Goal: Task Accomplishment & Management: Manage account settings

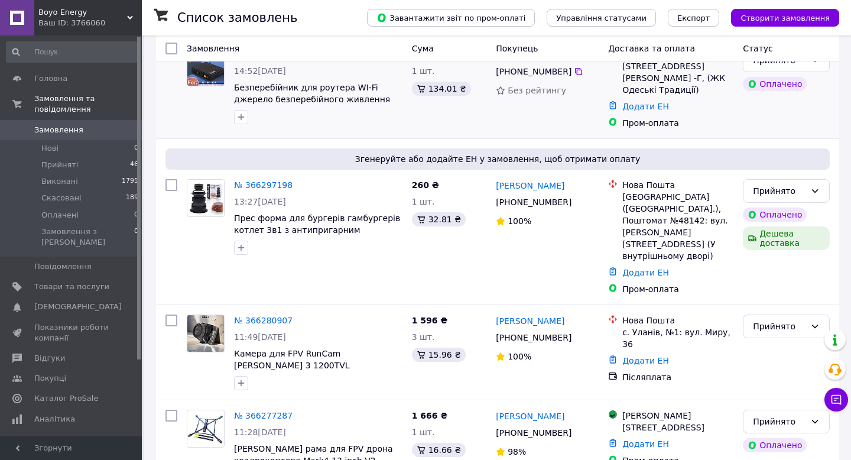
scroll to position [124, 0]
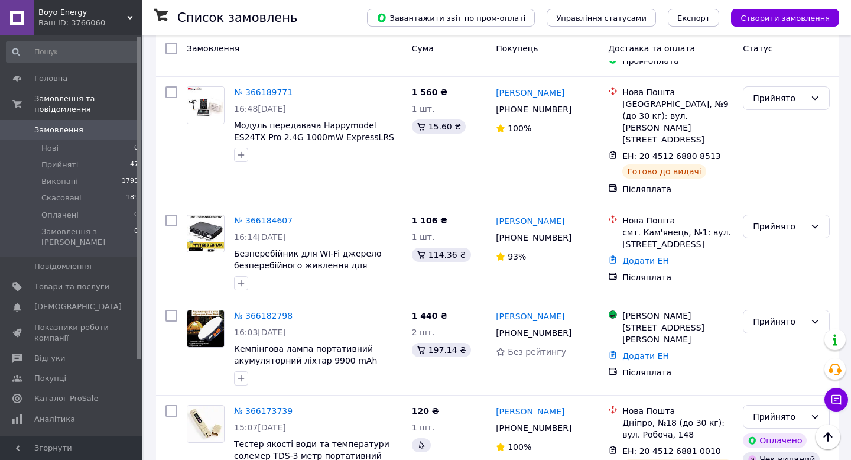
scroll to position [1703, 0]
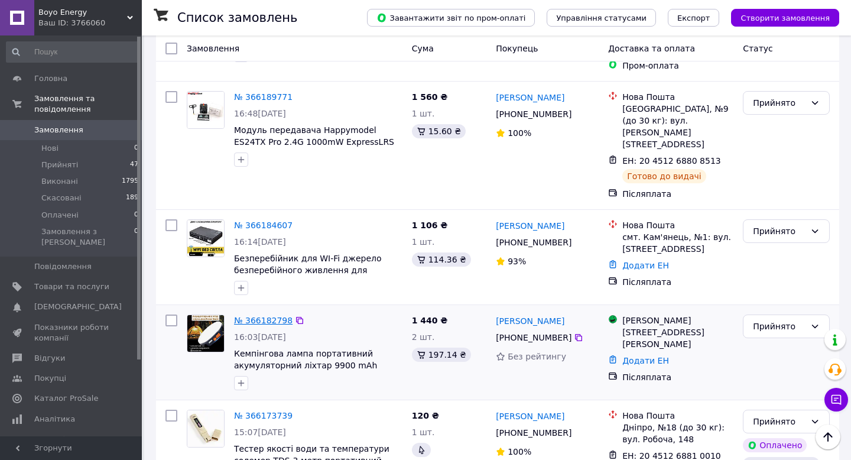
click at [260, 316] on link "№ 366182798" at bounding box center [263, 320] width 59 height 9
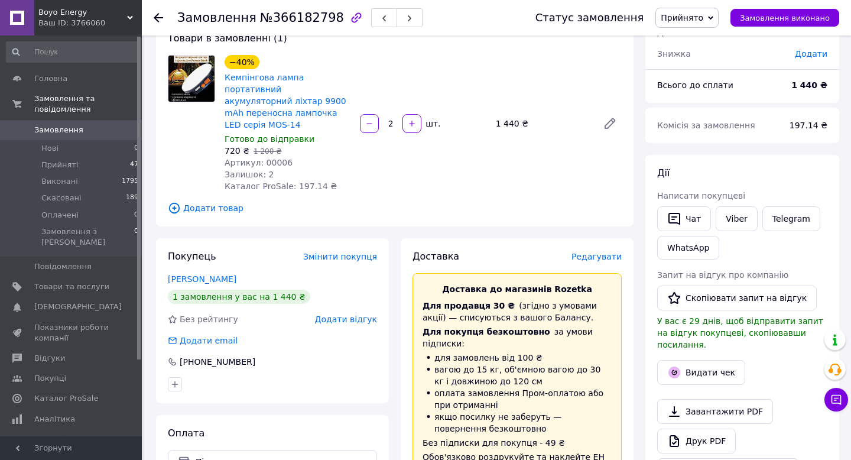
scroll to position [117, 0]
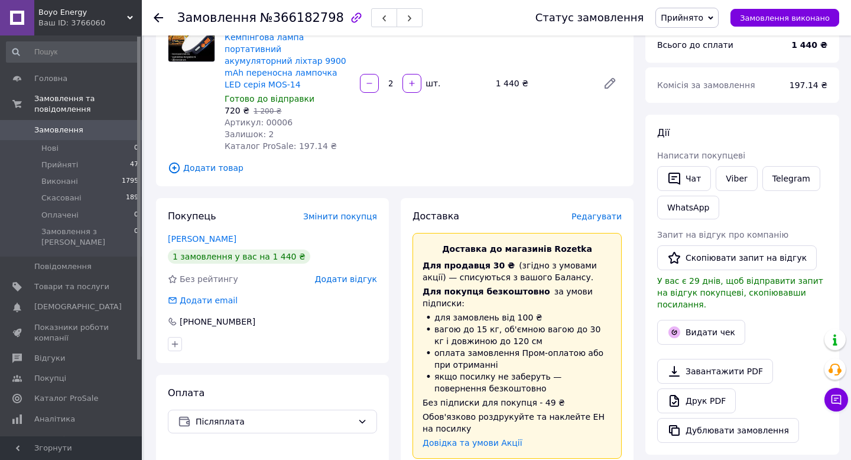
click at [596, 212] on span "Редагувати" at bounding box center [597, 216] width 50 height 9
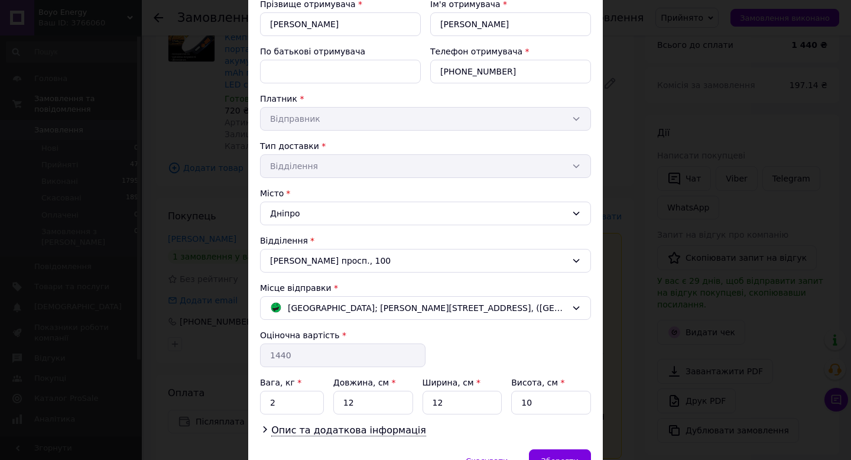
scroll to position [205, 0]
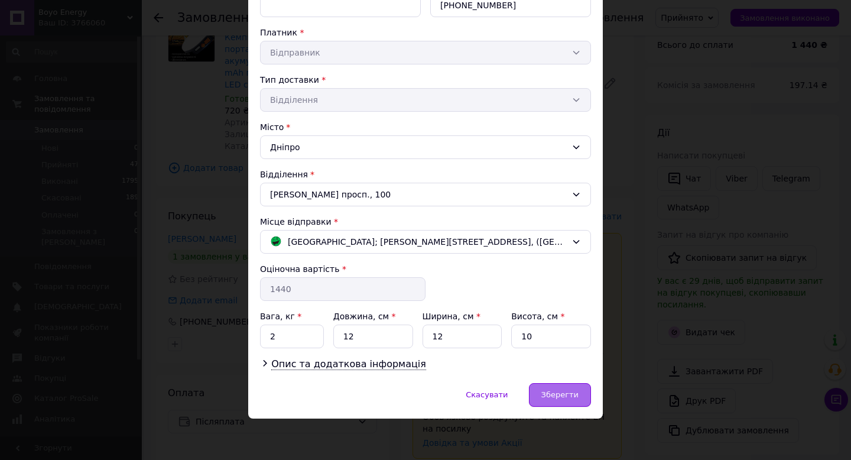
click at [553, 399] on div "Зберегти" at bounding box center [560, 395] width 62 height 24
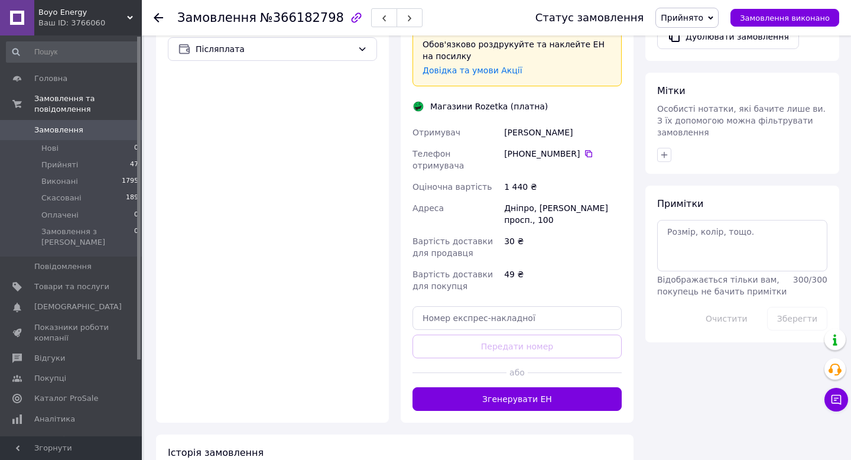
scroll to position [615, 0]
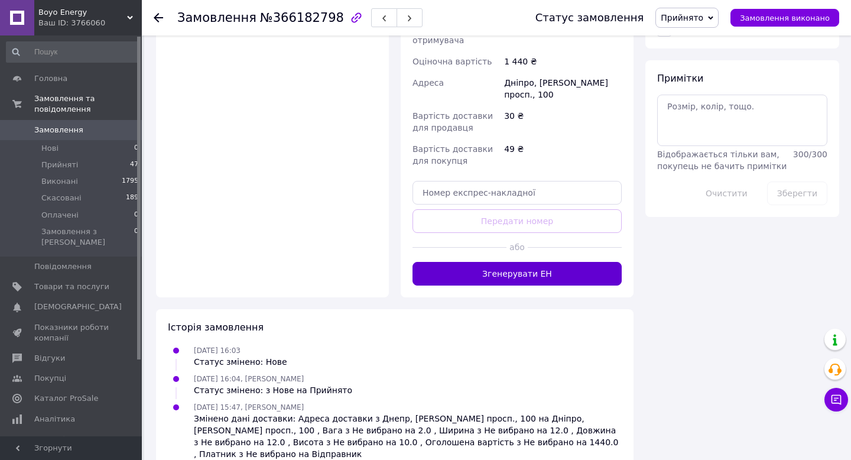
click at [532, 262] on button "Згенерувати ЕН" at bounding box center [517, 274] width 209 height 24
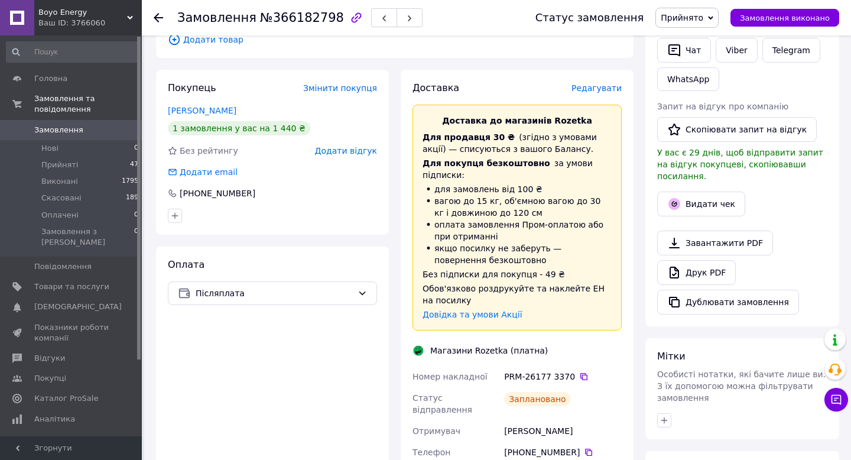
scroll to position [224, 0]
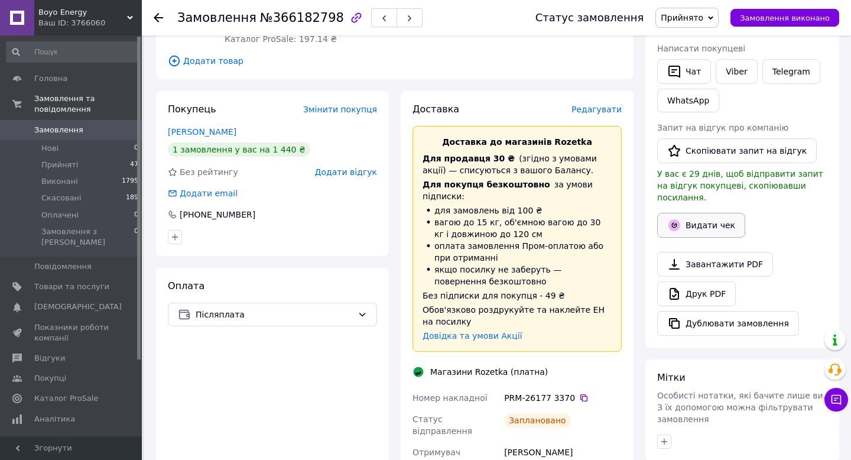
click at [732, 217] on button "Видати чек" at bounding box center [701, 225] width 88 height 25
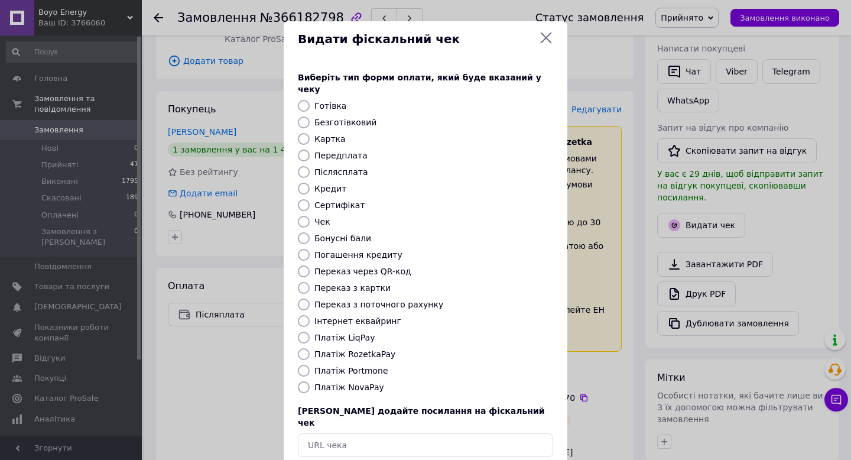
click at [332, 349] on label "Платіж RozetkaPay" at bounding box center [354, 353] width 81 height 9
click at [310, 348] on input "Платіж RozetkaPay" at bounding box center [304, 354] width 12 height 12
radio input "true"
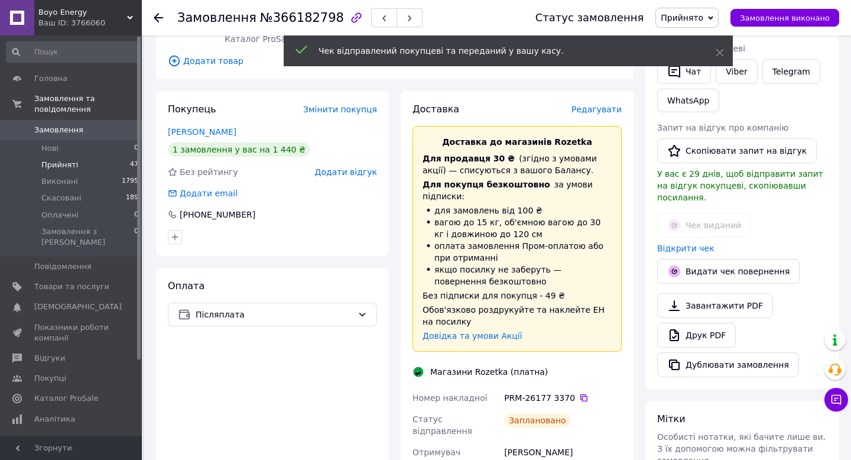
click at [69, 164] on span "Прийняті" at bounding box center [59, 165] width 37 height 11
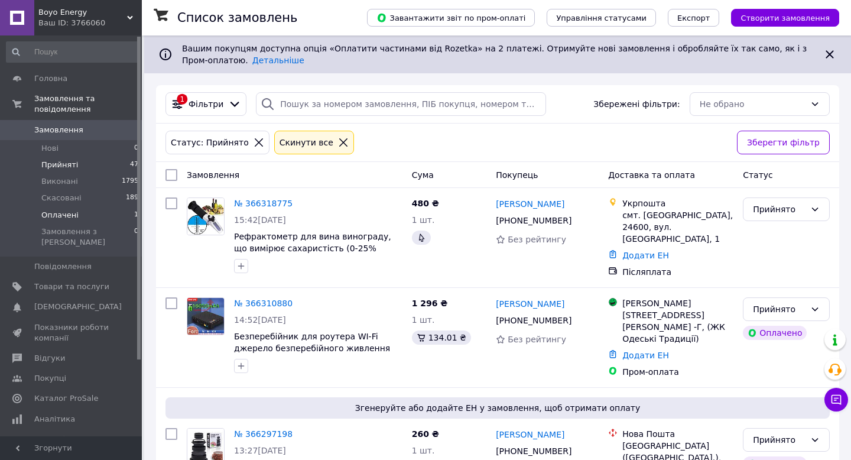
click at [68, 211] on span "Оплачені" at bounding box center [59, 215] width 37 height 11
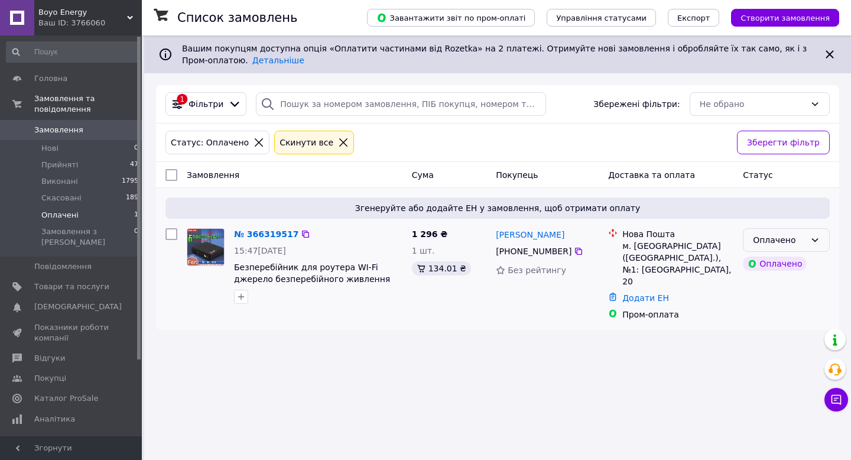
click at [783, 236] on div "Оплачено" at bounding box center [779, 240] width 53 height 13
click at [777, 263] on li "Прийнято" at bounding box center [787, 265] width 86 height 21
click at [58, 177] on span "Виконані" at bounding box center [59, 181] width 37 height 11
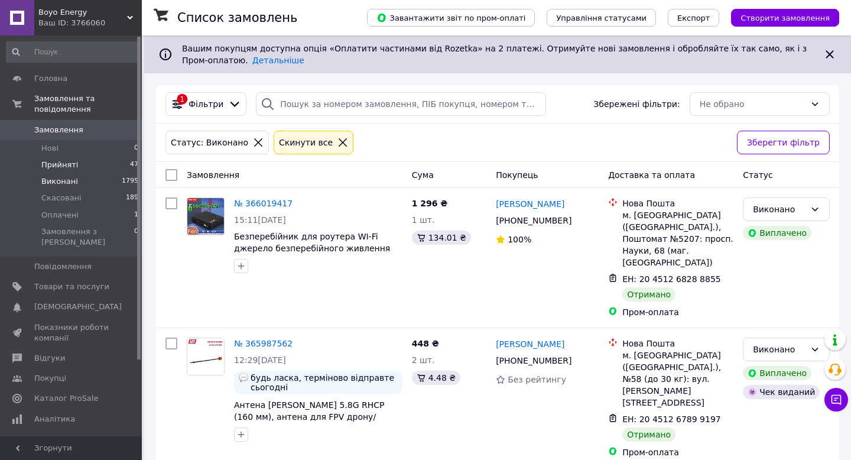
click at [63, 165] on span "Прийняті" at bounding box center [59, 165] width 37 height 11
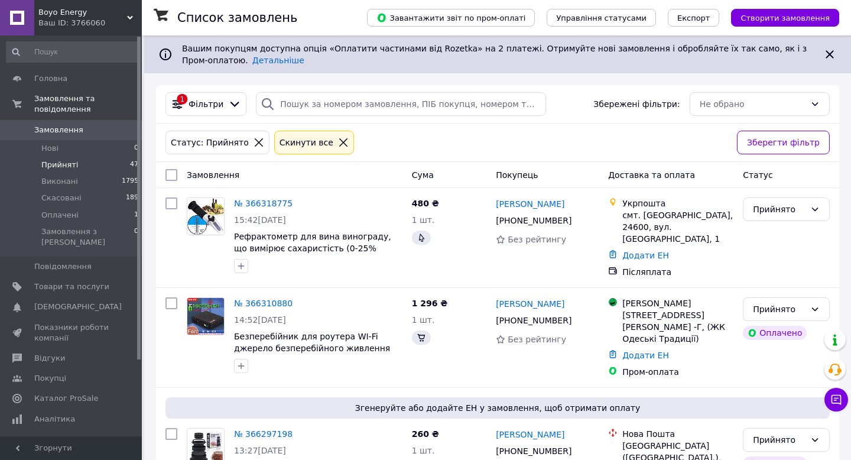
click at [63, 165] on span "Прийняті" at bounding box center [59, 165] width 37 height 11
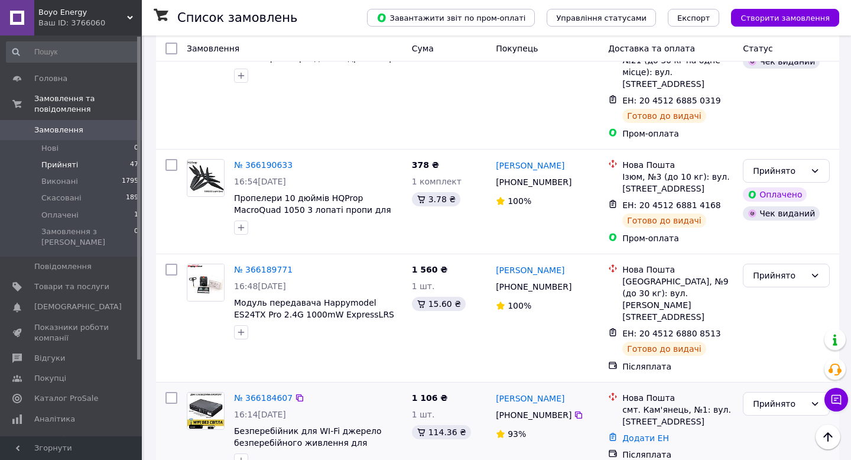
scroll to position [1567, 0]
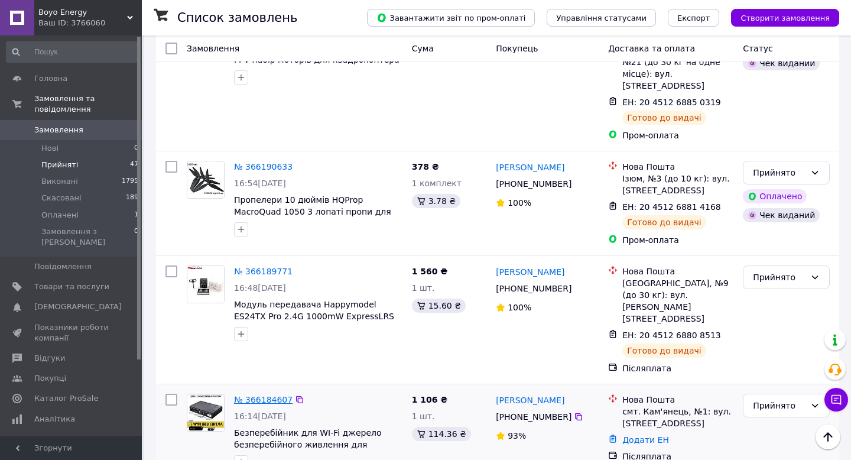
click at [265, 395] on link "№ 366184607" at bounding box center [263, 399] width 59 height 9
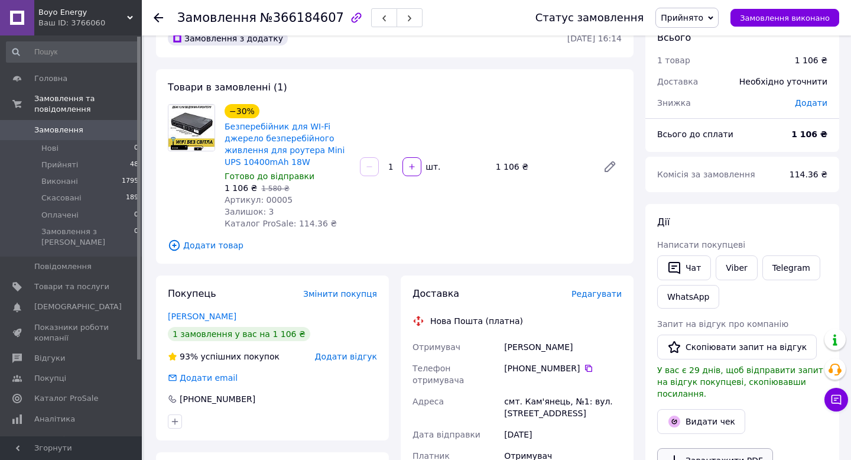
scroll to position [49, 0]
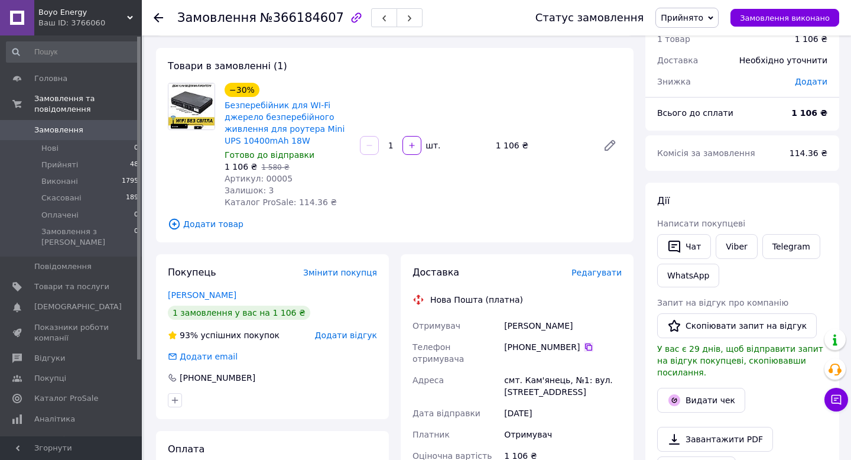
click at [587, 345] on icon at bounding box center [588, 346] width 9 height 9
drag, startPoint x: 580, startPoint y: 323, endPoint x: 505, endPoint y: 323, distance: 75.1
click at [504, 323] on div "Чайка Григорій" at bounding box center [563, 325] width 122 height 21
copy div "Чайка Григорій"
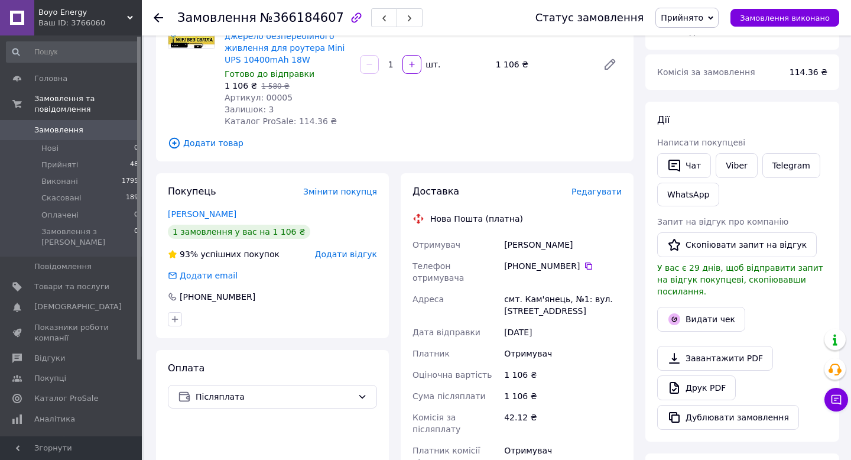
scroll to position [180, 0]
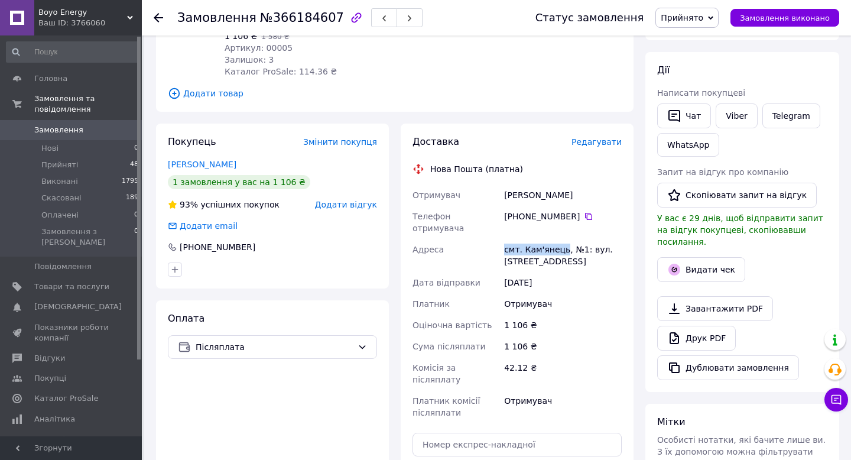
drag, startPoint x: 501, startPoint y: 236, endPoint x: 565, endPoint y: 240, distance: 63.4
click at [565, 240] on div "смт. Кам'янець, №1: вул. [STREET_ADDRESS]" at bounding box center [563, 255] width 122 height 33
copy div "Адреса смт. Кам'янець"
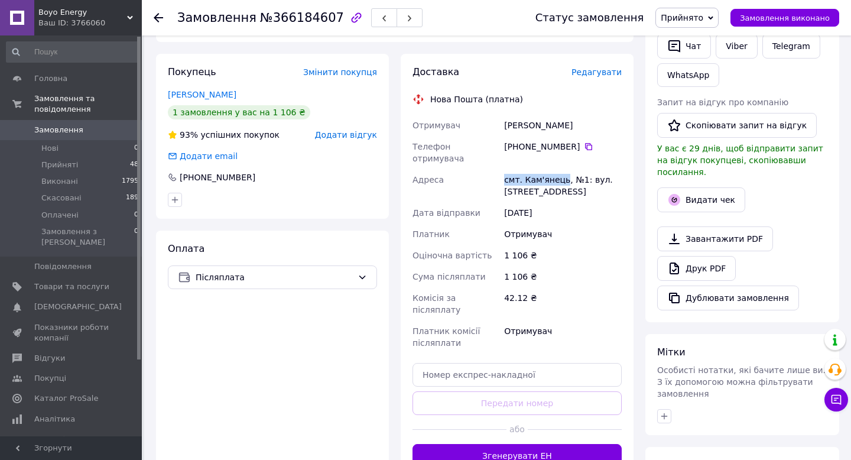
scroll to position [260, 0]
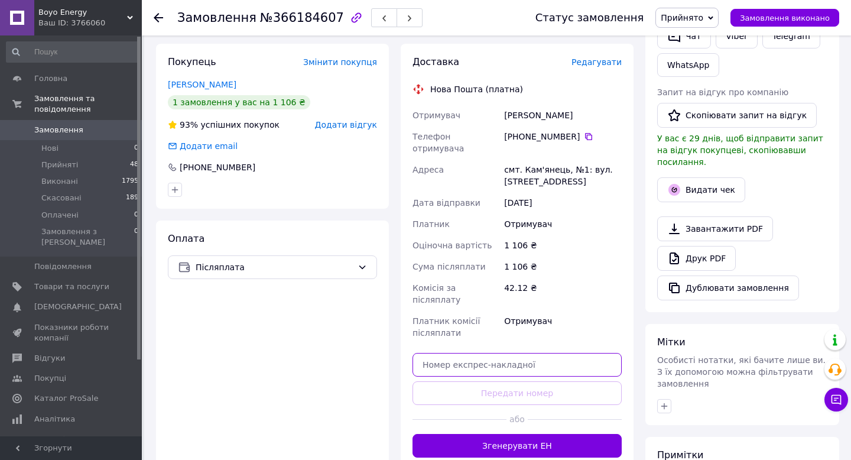
click at [514, 353] on input "text" at bounding box center [517, 365] width 209 height 24
paste input "20451269145901"
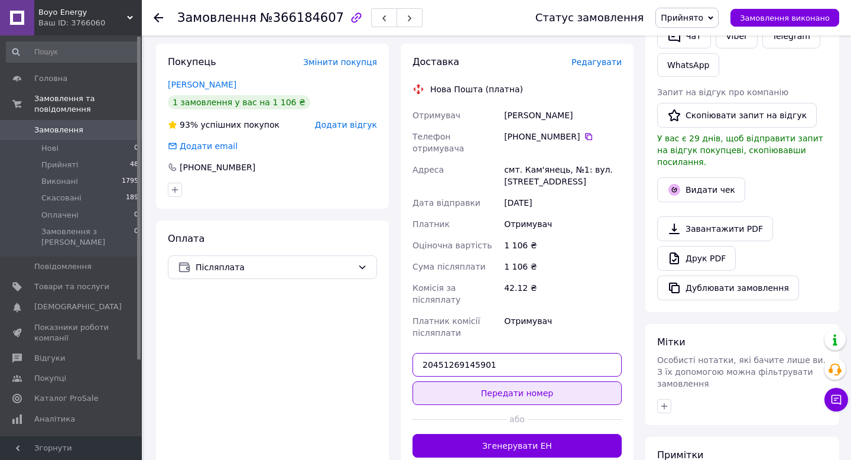
type input "20451269145901"
click at [537, 381] on button "Передати номер" at bounding box center [517, 393] width 209 height 24
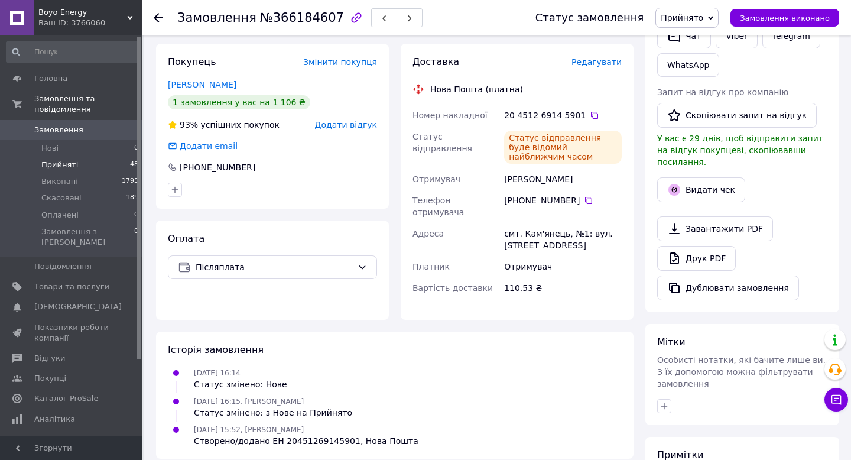
click at [61, 165] on span "Прийняті" at bounding box center [59, 165] width 37 height 11
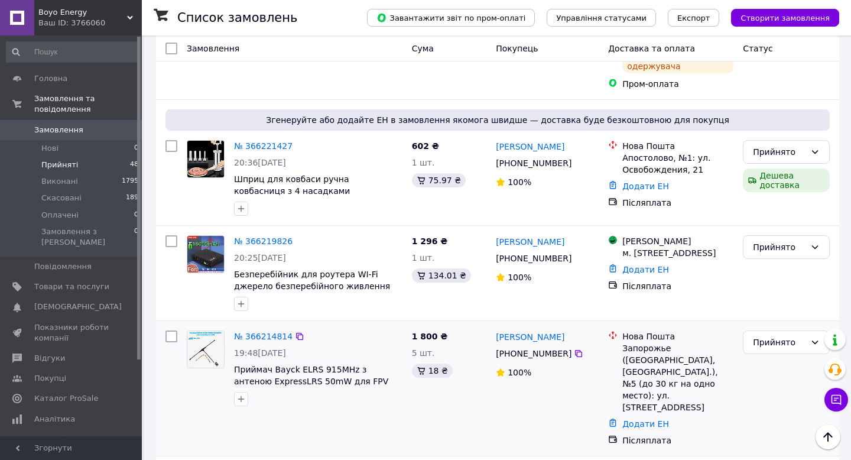
scroll to position [1093, 0]
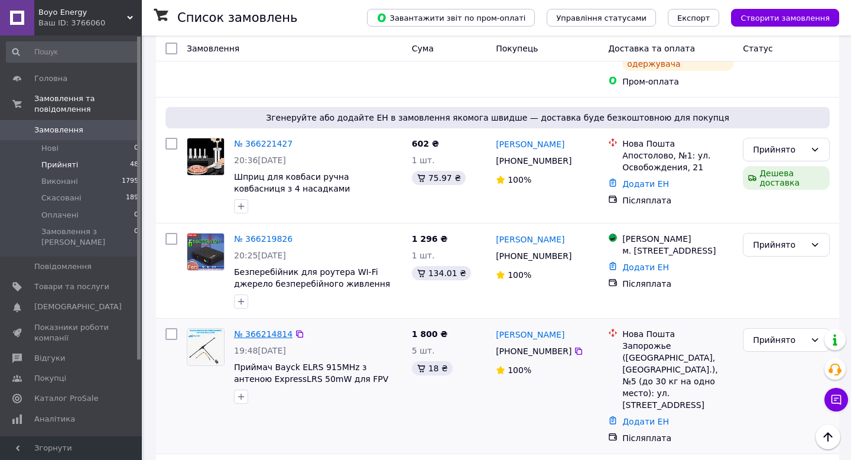
click at [261, 329] on link "№ 366214814" at bounding box center [263, 333] width 59 height 9
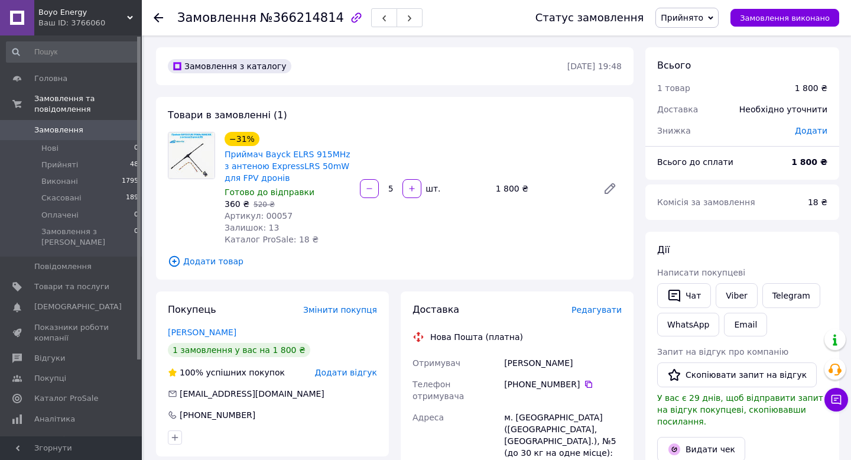
scroll to position [2, 0]
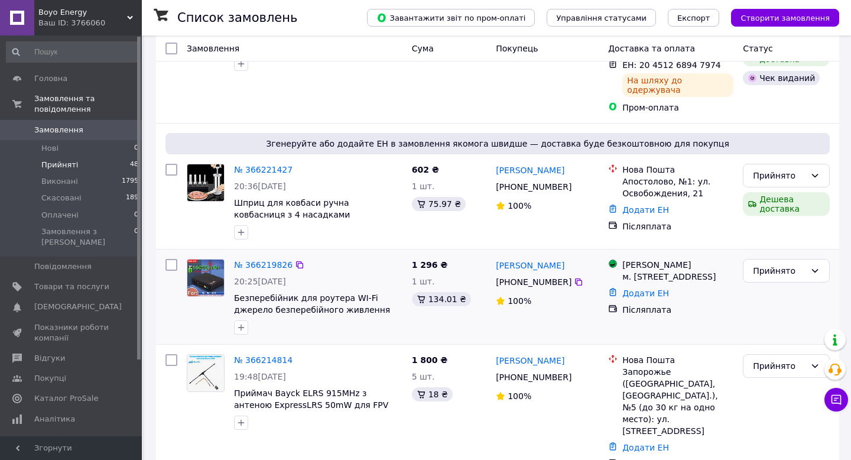
scroll to position [1068, 0]
drag, startPoint x: 630, startPoint y: 310, endPoint x: 637, endPoint y: 307, distance: 7.7
click at [637, 365] on div "Запорожье (Запорожская обл., Запорожский р-н.), №5 (до 30 кг на одно место): ул…" at bounding box center [677, 400] width 111 height 71
click at [638, 365] on div "Запорожье (Запорожская обл., Запорожский р-н.), №5 (до 30 кг на одно место): ул…" at bounding box center [677, 400] width 111 height 71
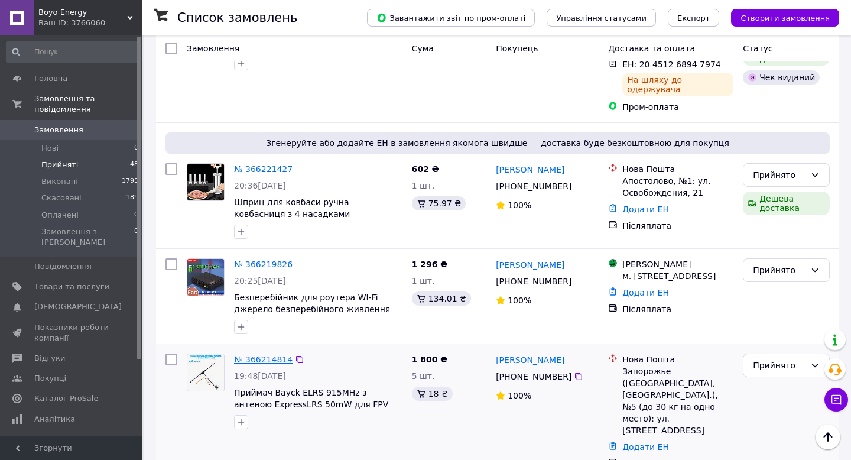
click at [245, 355] on link "№ 366214814" at bounding box center [263, 359] width 59 height 9
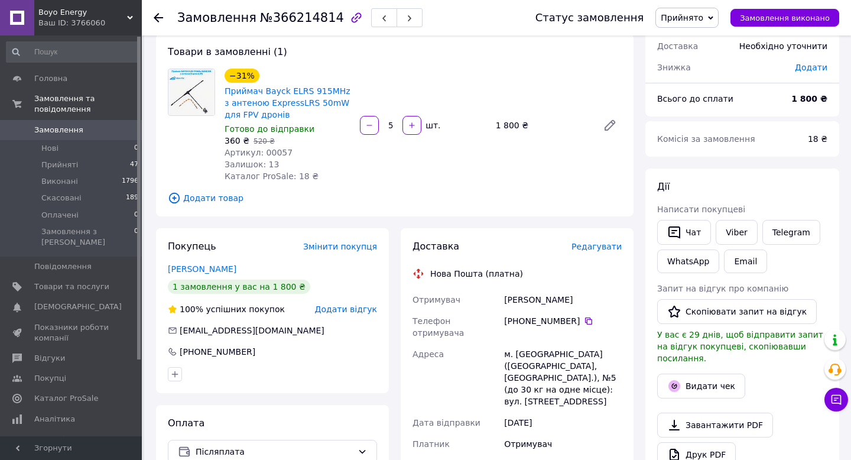
scroll to position [63, 0]
click at [591, 322] on icon at bounding box center [588, 321] width 9 height 9
drag, startPoint x: 596, startPoint y: 305, endPoint x: 505, endPoint y: 300, distance: 91.8
click at [504, 300] on div "Пархоменко Оксана" at bounding box center [563, 300] width 122 height 21
copy div "Пархоменко Оксана"
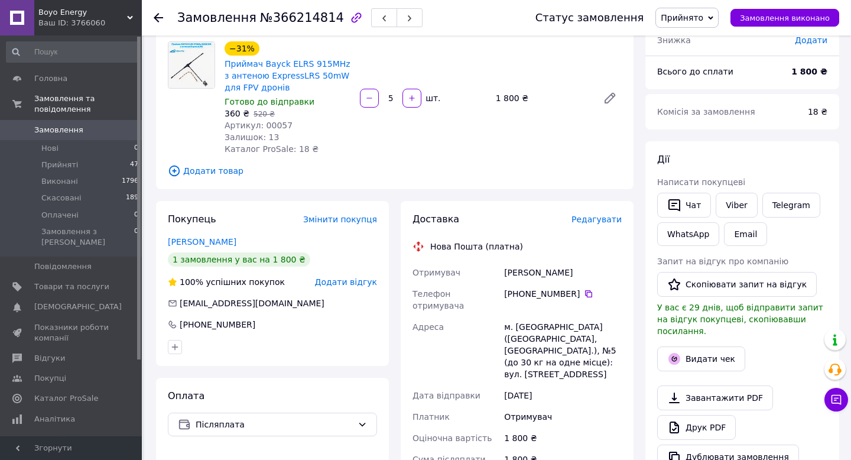
scroll to position [98, 0]
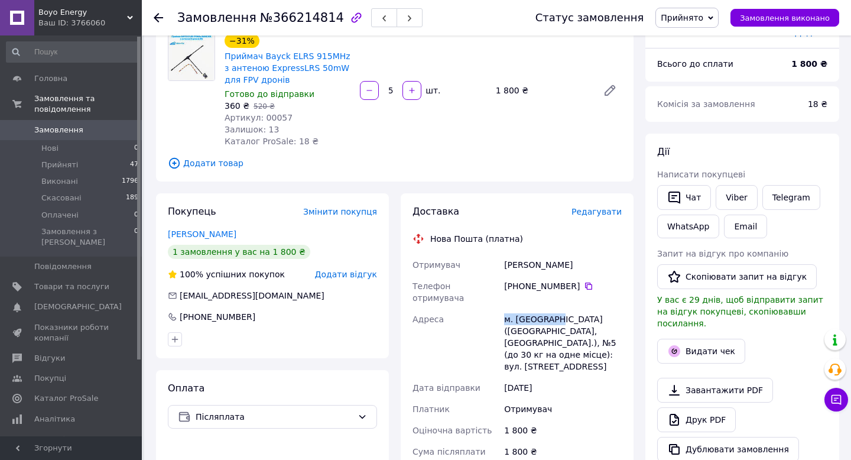
drag, startPoint x: 496, startPoint y: 307, endPoint x: 558, endPoint y: 306, distance: 62.1
click at [558, 306] on div "Отримувач Пархоменко Оксана Телефон отримувача +380 68 922 92 83   Адреса м. За…" at bounding box center [517, 391] width 214 height 274
copy div "Адреса м. Запоріжжя"
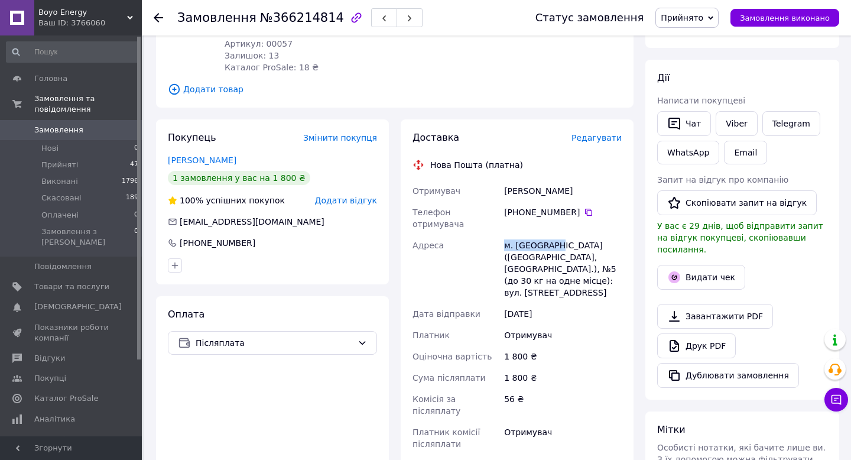
scroll to position [194, 0]
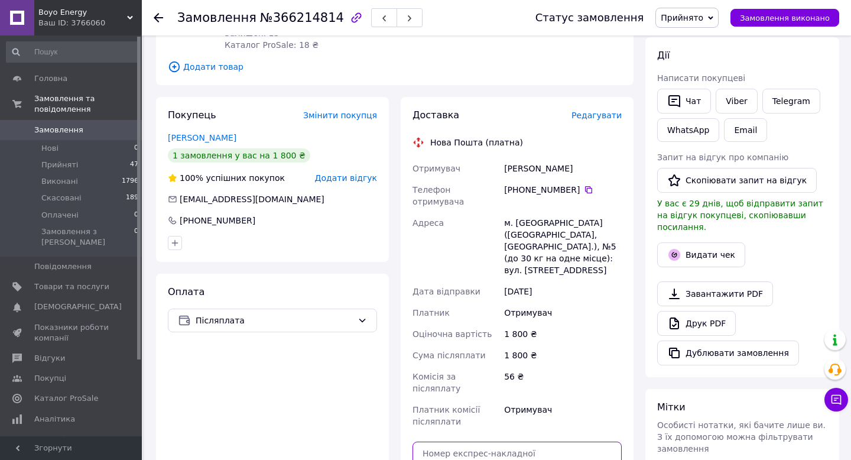
click at [538, 442] on input "text" at bounding box center [517, 454] width 209 height 24
paste input "20451269147515"
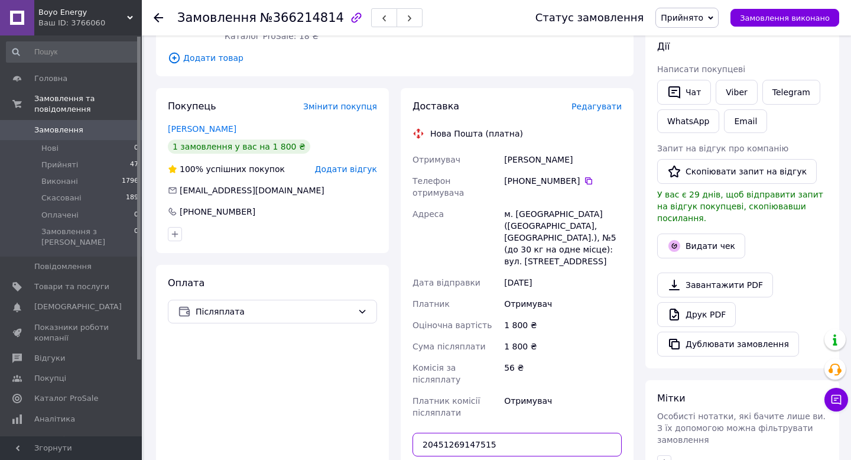
scroll to position [210, 0]
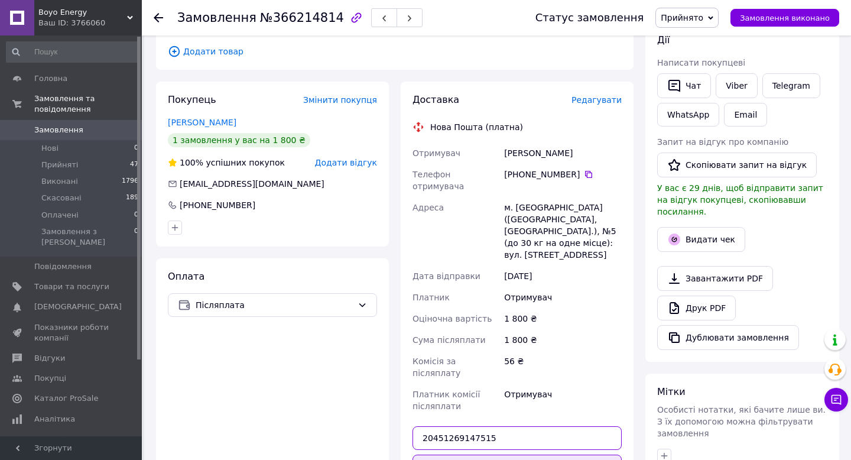
type input "20451269147515"
click at [575, 455] on button "Передати номер" at bounding box center [517, 467] width 209 height 24
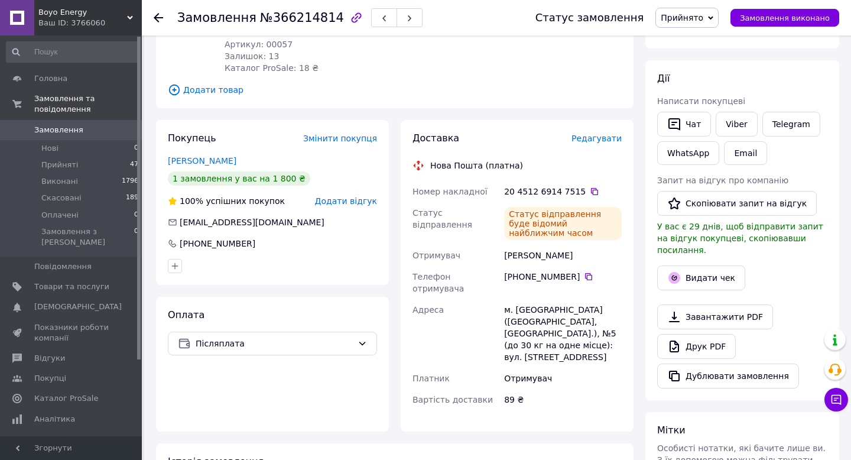
scroll to position [169, 0]
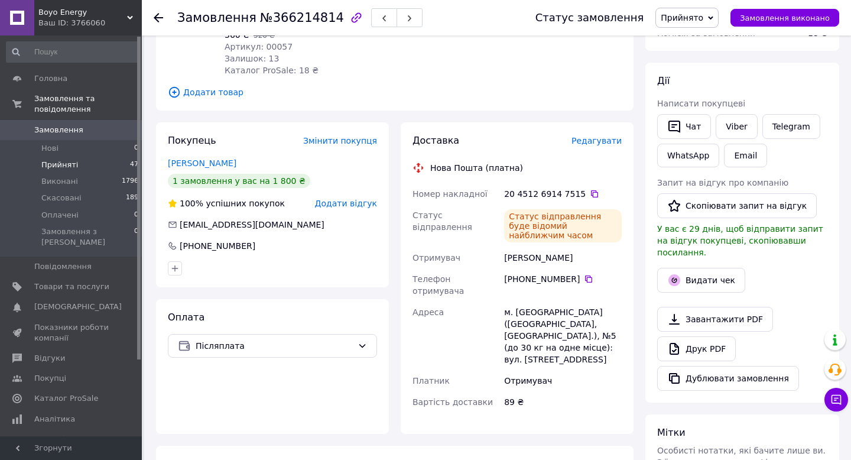
click at [61, 168] on span "Прийняті" at bounding box center [59, 165] width 37 height 11
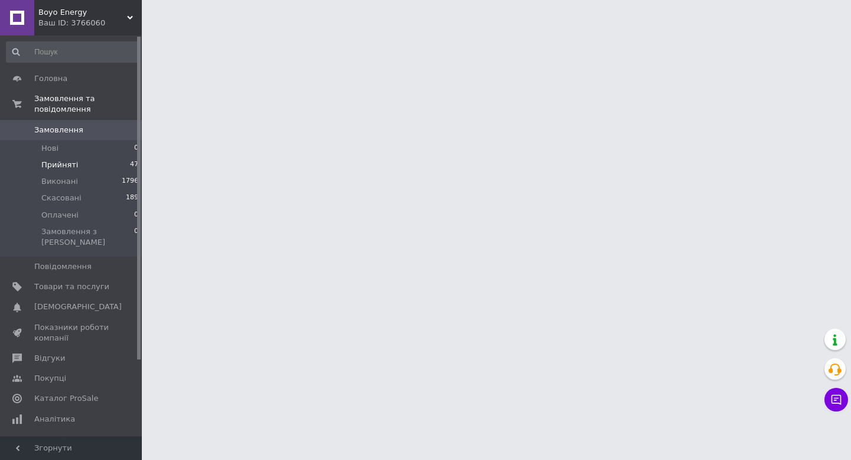
click at [65, 168] on span "Прийняті" at bounding box center [59, 165] width 37 height 11
click at [57, 167] on span "Прийняті" at bounding box center [59, 165] width 37 height 11
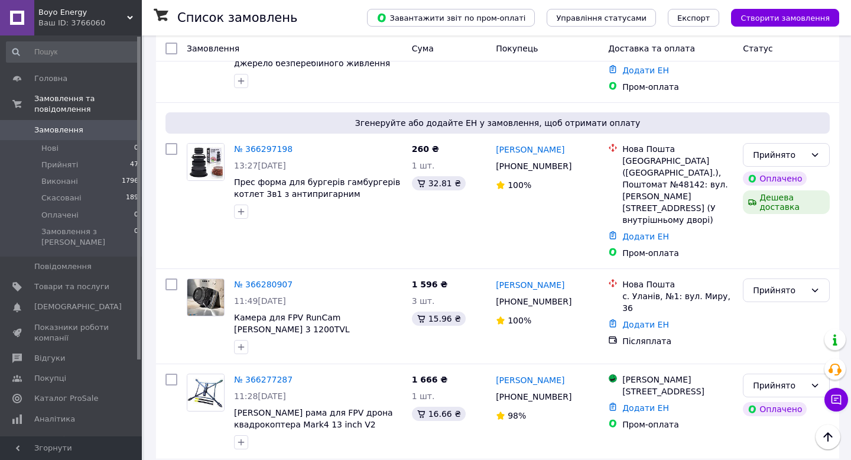
scroll to position [424, 0]
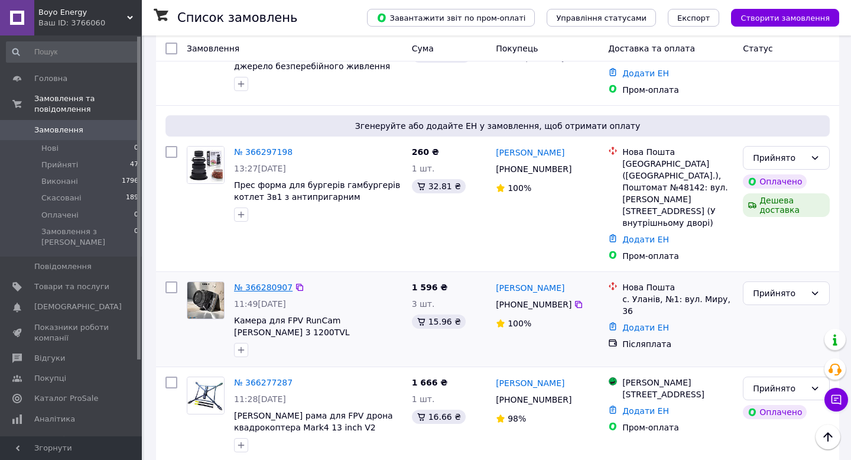
click at [251, 283] on link "№ 366280907" at bounding box center [263, 287] width 59 height 9
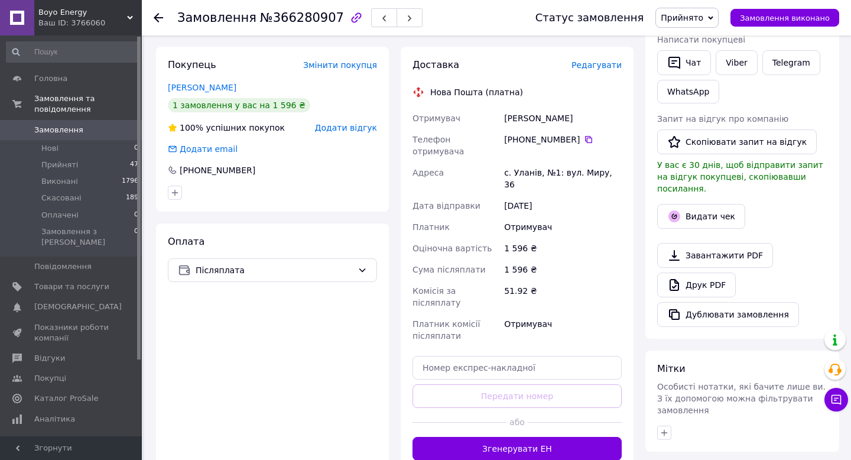
scroll to position [144, 0]
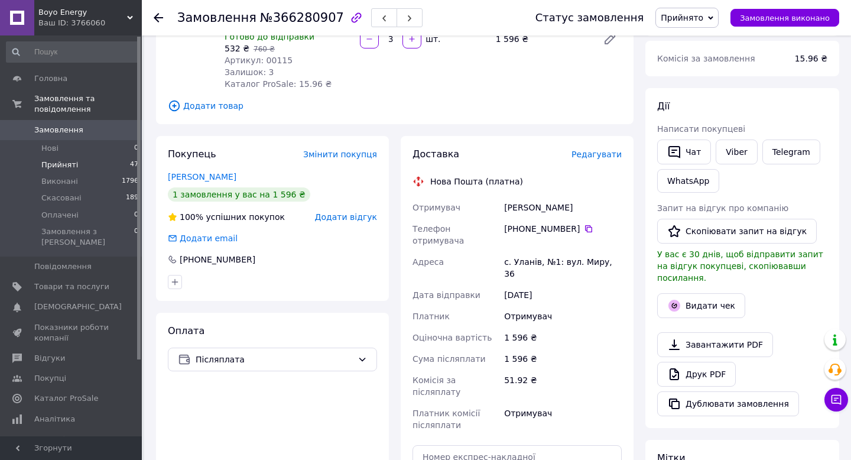
click at [40, 158] on li "Прийняті 47" at bounding box center [72, 165] width 145 height 17
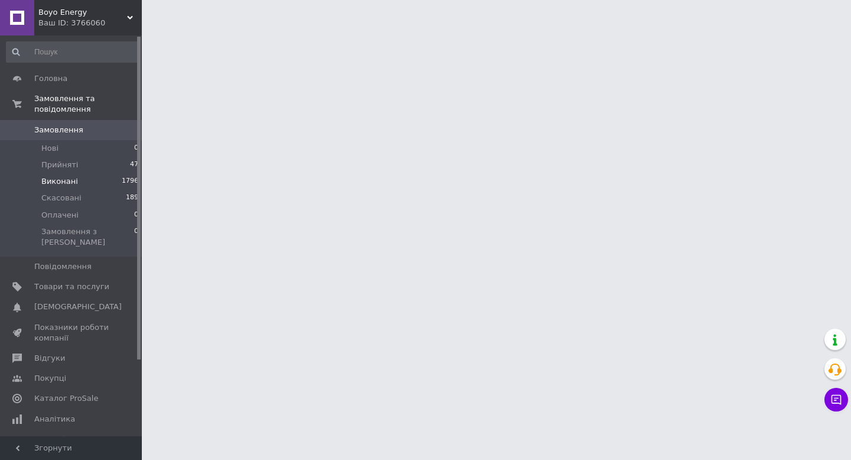
click at [61, 179] on span "Виконані" at bounding box center [59, 181] width 37 height 11
